Goal: Task Accomplishment & Management: Manage account settings

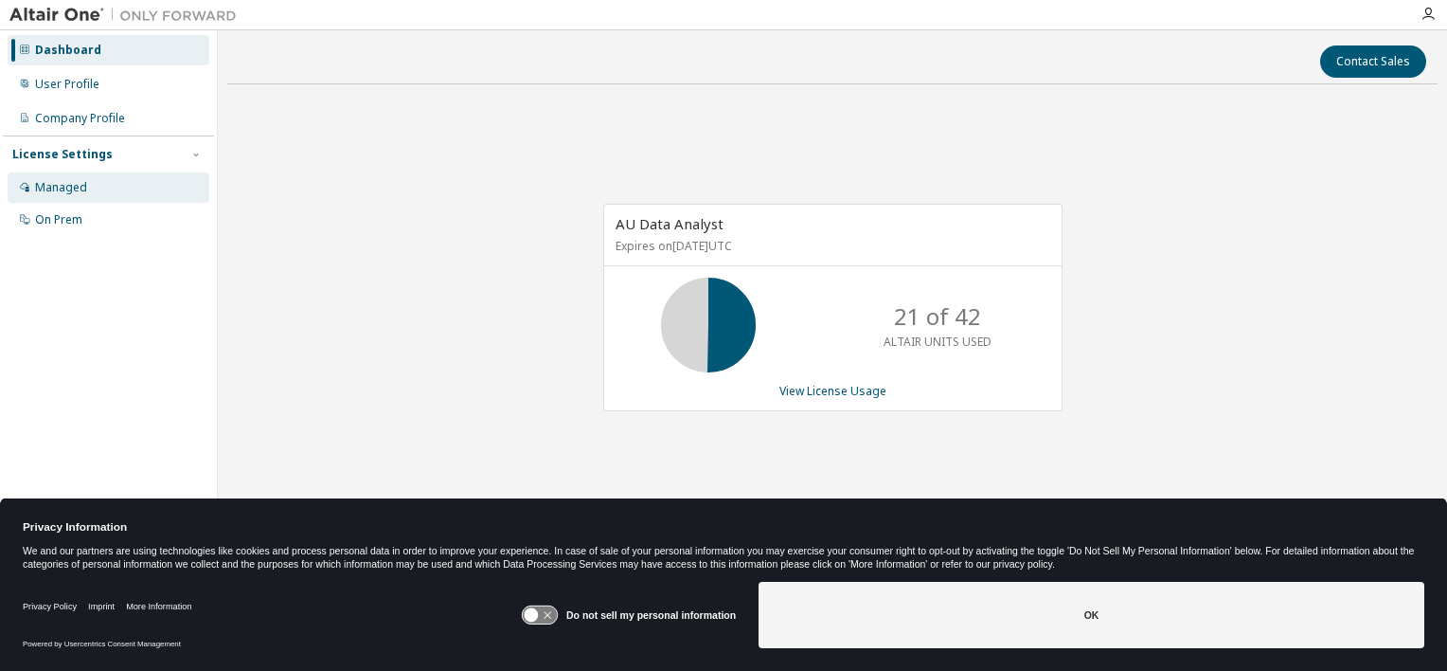
click at [129, 193] on div "Managed" at bounding box center [109, 187] width 202 height 30
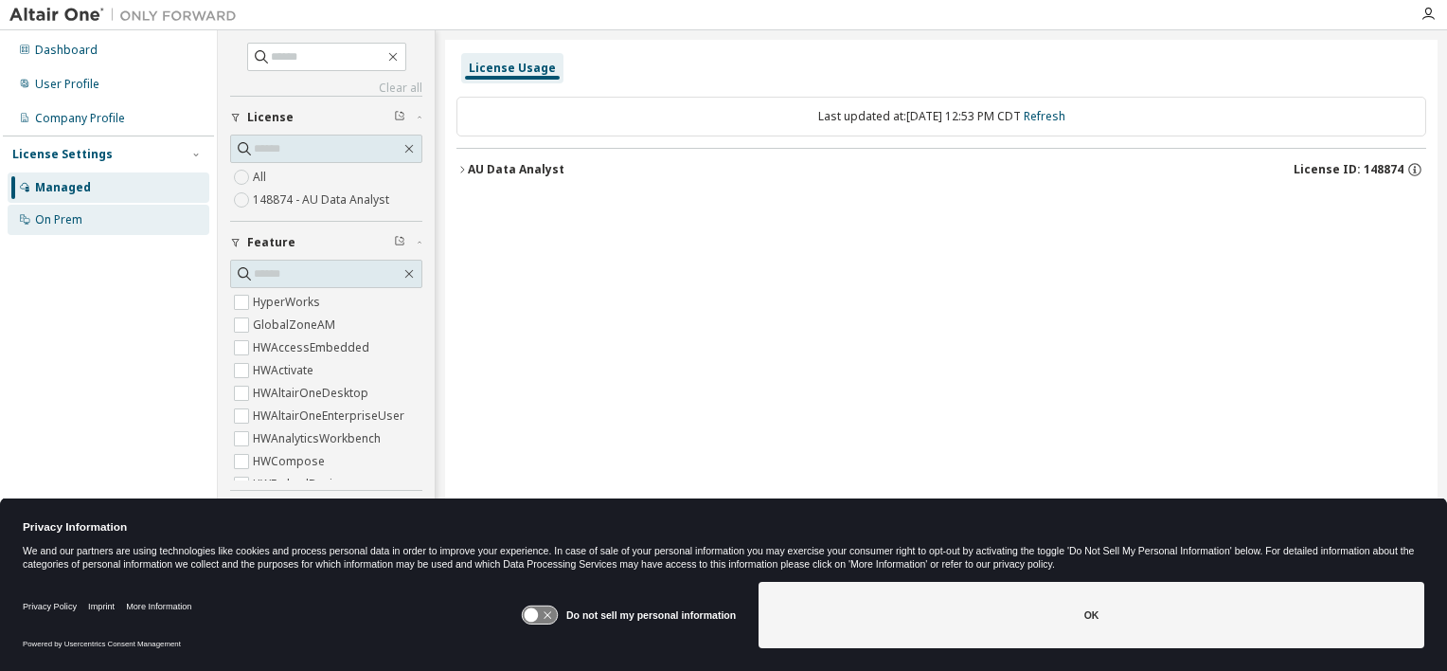
click at [111, 213] on div "On Prem" at bounding box center [109, 220] width 202 height 30
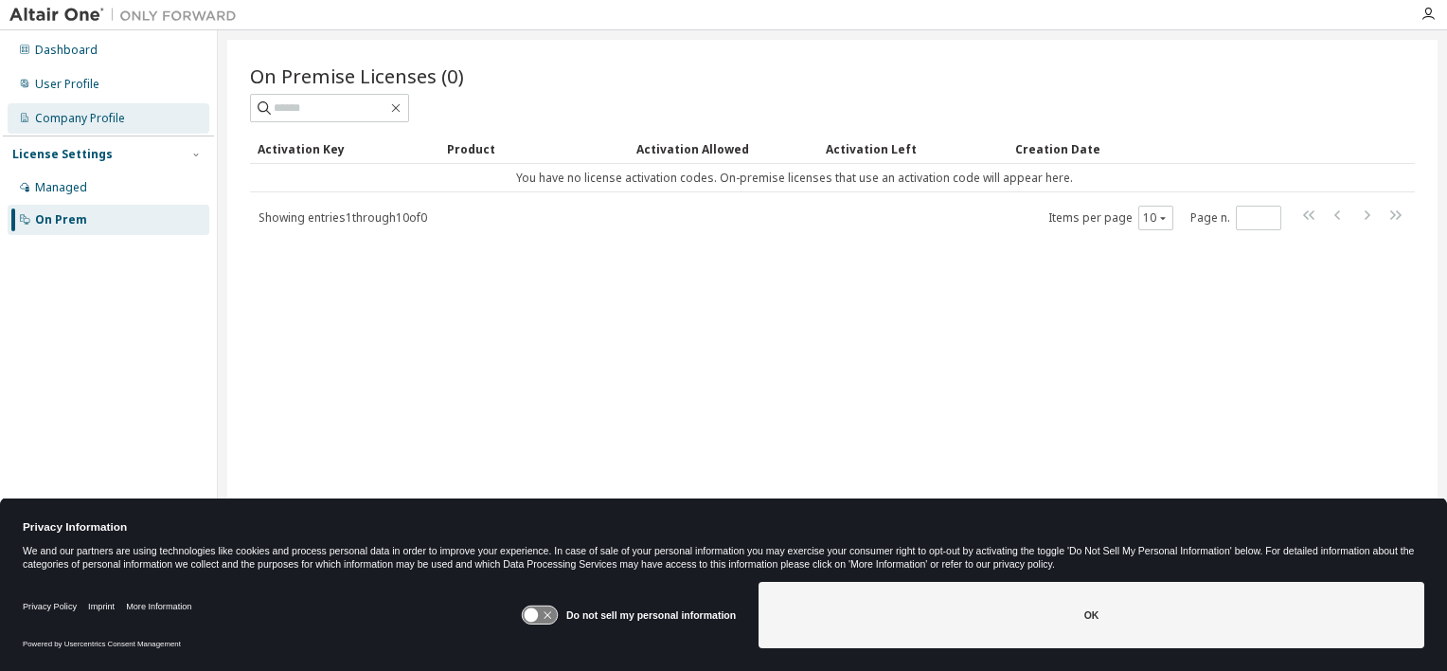
click at [99, 115] on div "Company Profile" at bounding box center [80, 118] width 90 height 15
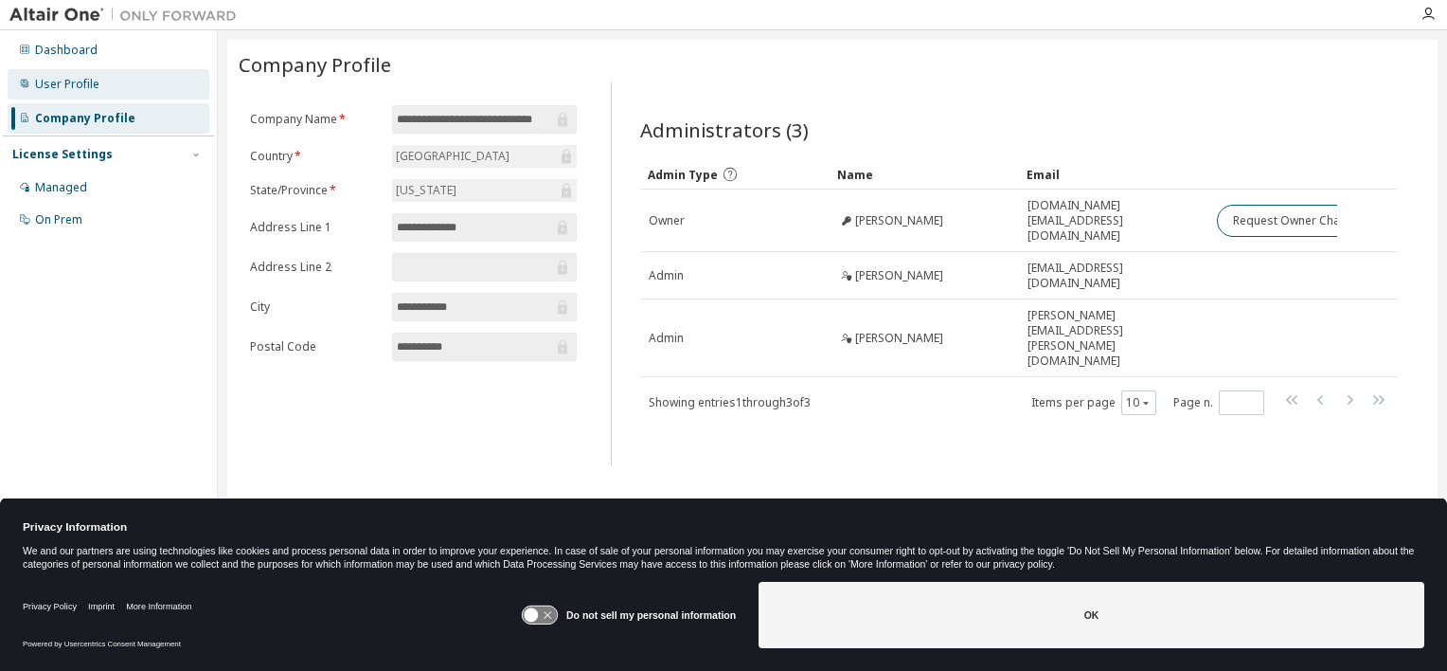
click at [86, 81] on div "User Profile" at bounding box center [67, 84] width 64 height 15
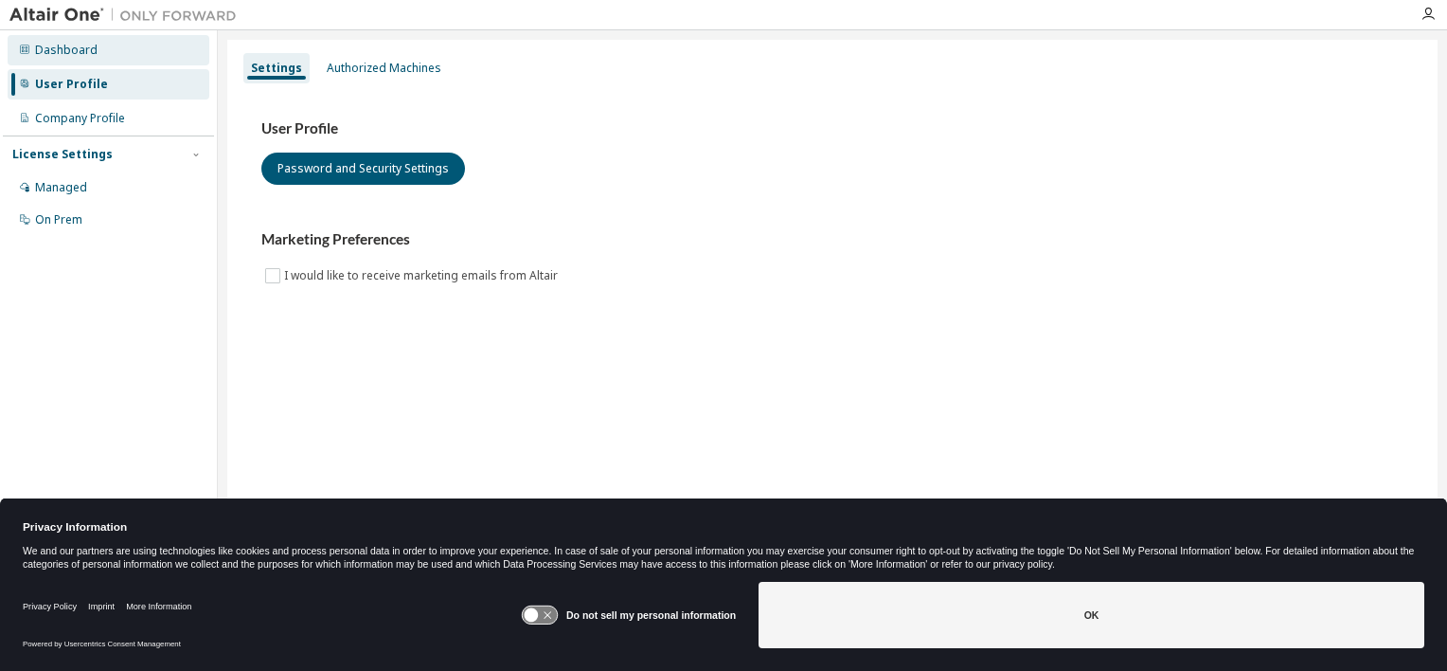
click at [83, 60] on div "Dashboard" at bounding box center [109, 50] width 202 height 30
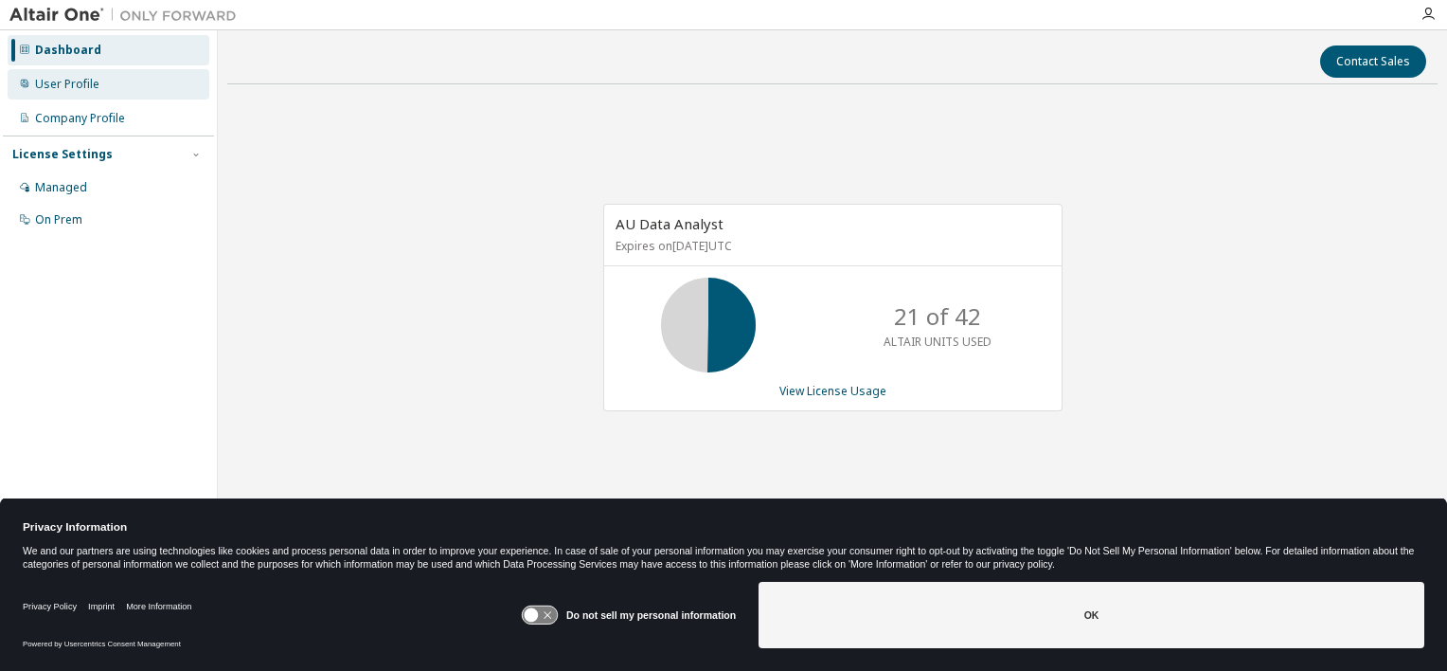
click at [102, 89] on div "User Profile" at bounding box center [109, 84] width 202 height 30
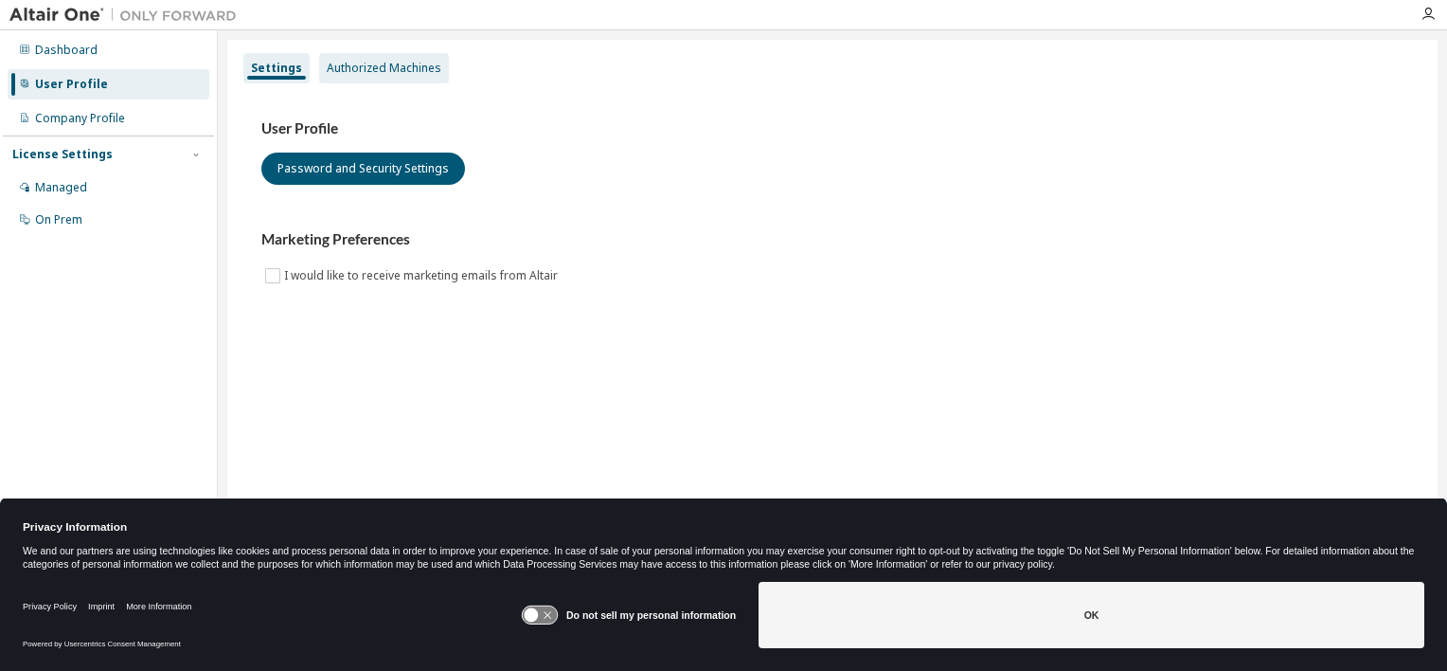
click at [397, 72] on div "Authorized Machines" at bounding box center [384, 68] width 115 height 15
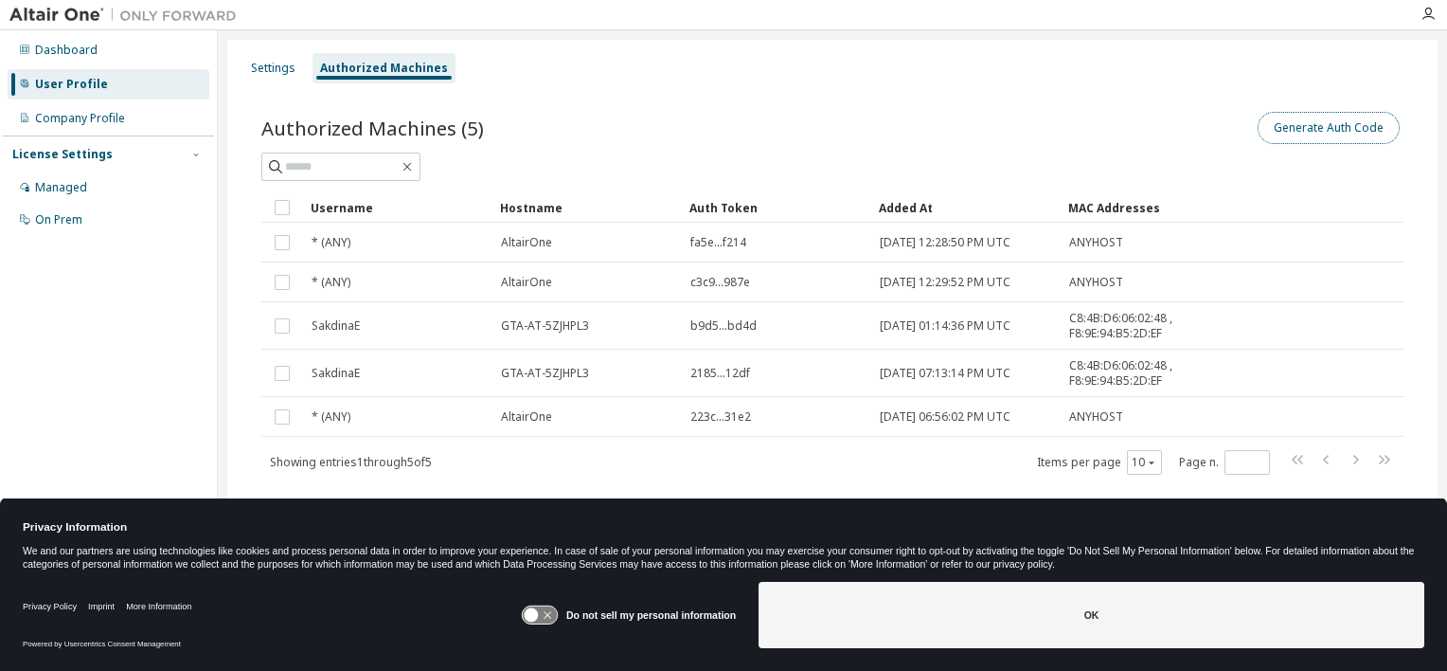
click at [1271, 123] on button "Generate Auth Code" at bounding box center [1329, 128] width 142 height 32
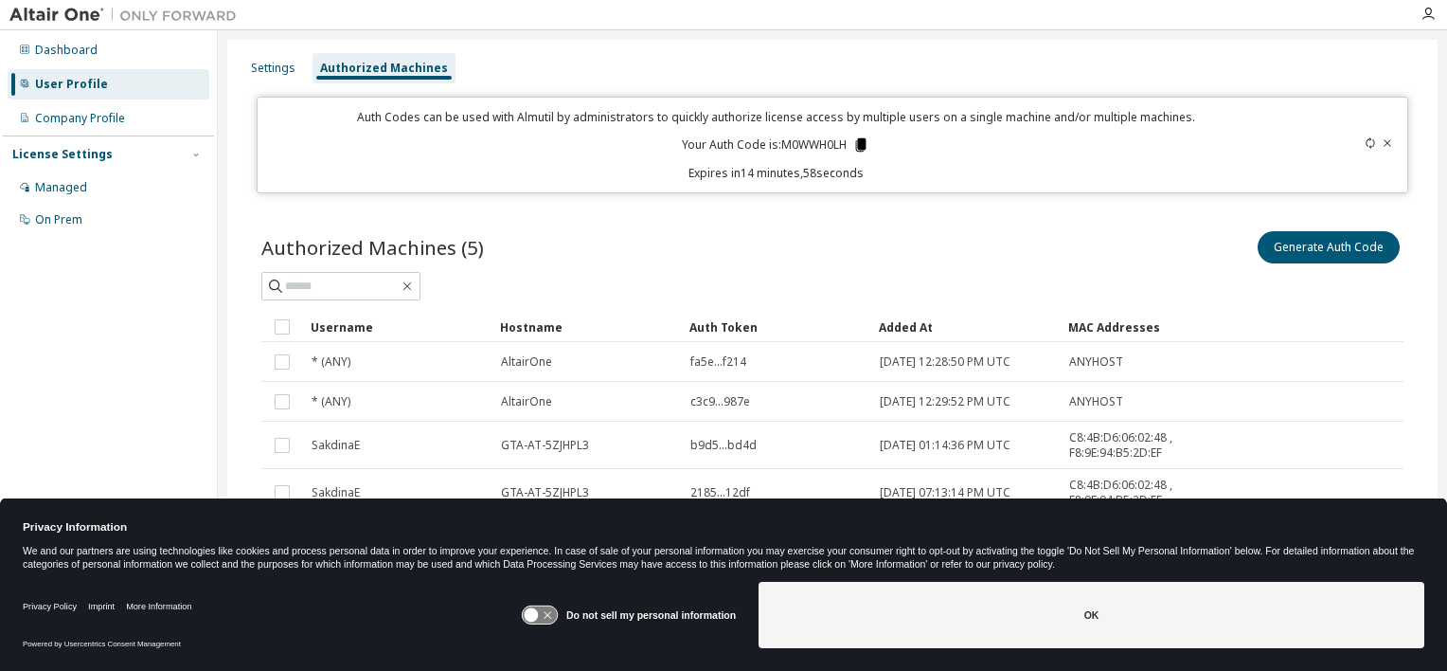
click at [862, 143] on icon at bounding box center [861, 144] width 10 height 13
